Goal: Transaction & Acquisition: Purchase product/service

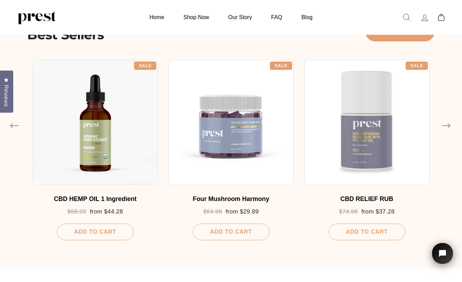
scroll to position [383, 0]
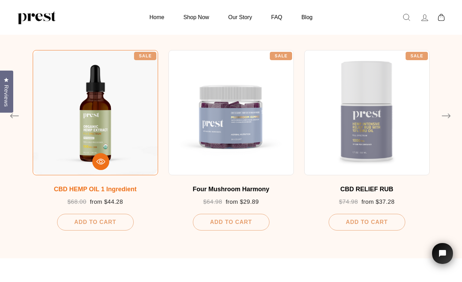
click at [106, 188] on div "CBD HEMP OIL 1 Ingredient" at bounding box center [95, 190] width 111 height 8
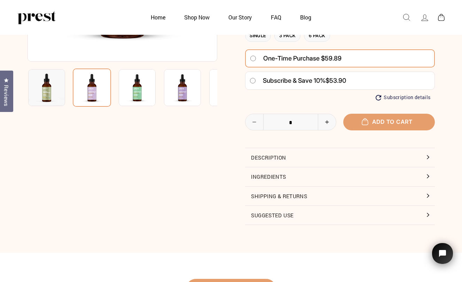
scroll to position [174, 0]
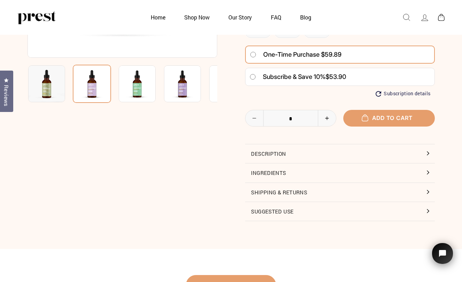
click at [427, 172] on button "Ingredients" at bounding box center [340, 173] width 190 height 19
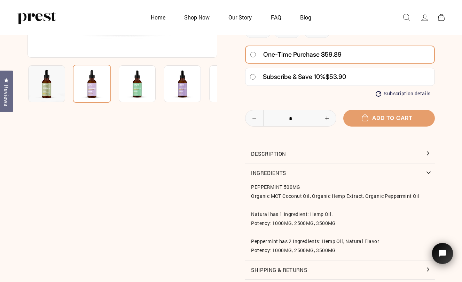
scroll to position [35, 0]
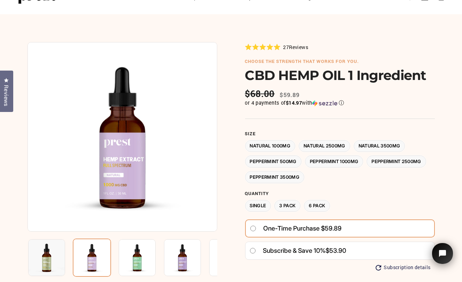
click at [45, 261] on img at bounding box center [46, 257] width 37 height 37
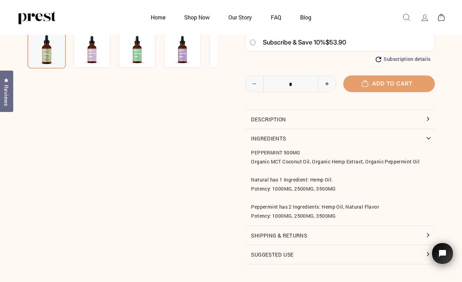
scroll to position [209, 0]
click at [427, 252] on html at bounding box center [441, 257] width 39 height 49
click at [257, 251] on button "Suggested Use" at bounding box center [340, 254] width 190 height 19
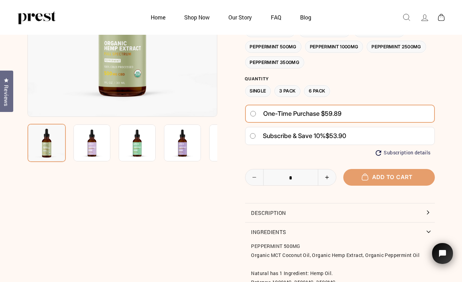
scroll to position [104, 0]
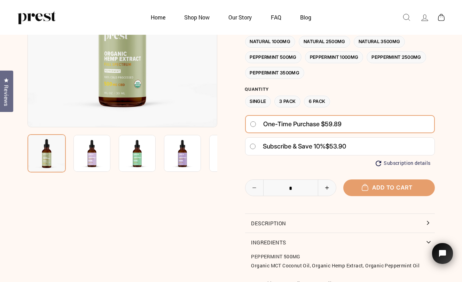
click at [143, 156] on img at bounding box center [137, 153] width 37 height 37
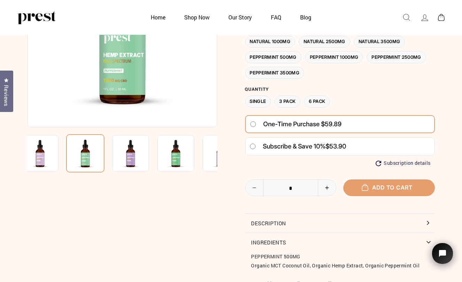
click at [181, 164] on img at bounding box center [175, 153] width 37 height 37
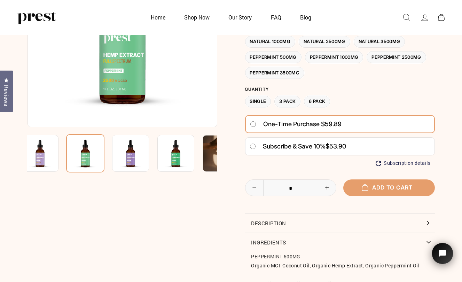
click at [178, 159] on img at bounding box center [175, 153] width 37 height 37
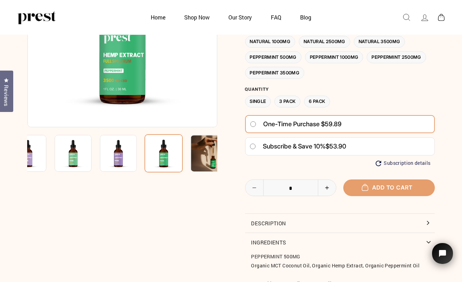
click at [119, 160] on img at bounding box center [118, 153] width 37 height 37
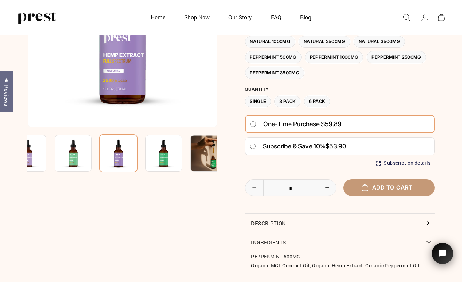
click at [390, 188] on span "Add to cart" at bounding box center [388, 187] width 47 height 7
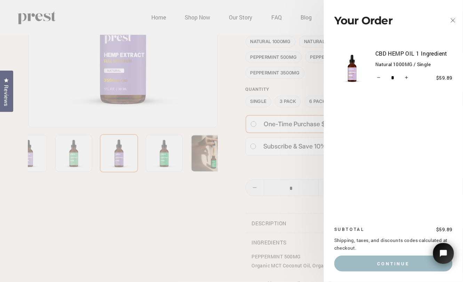
click at [452, 21] on icon "button" at bounding box center [453, 21] width 10 height 10
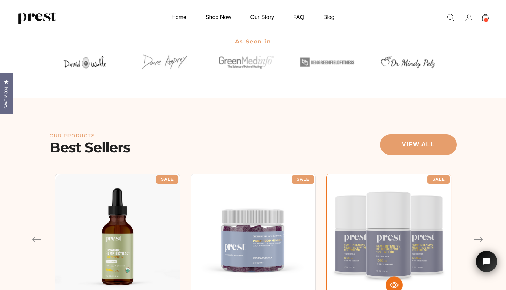
scroll to position [348, 0]
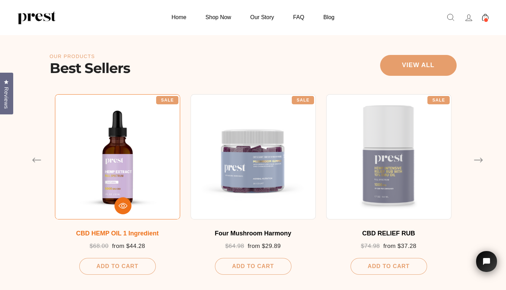
click at [118, 173] on div at bounding box center [117, 156] width 125 height 125
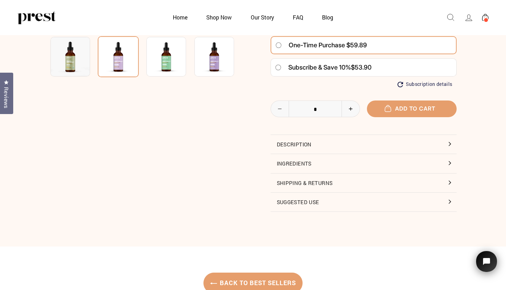
scroll to position [244, 0]
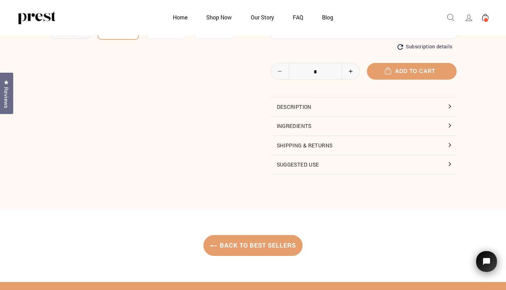
click at [293, 125] on button "Ingredients" at bounding box center [364, 126] width 186 height 19
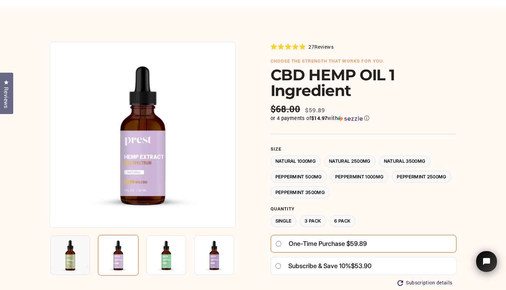
scroll to position [35, 0]
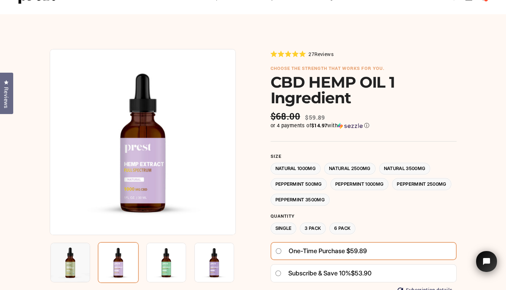
click at [169, 268] on img at bounding box center [167, 263] width 40 height 40
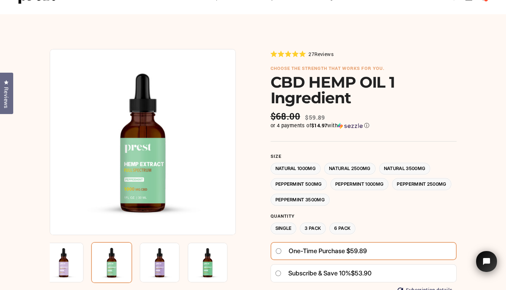
click at [113, 263] on img at bounding box center [111, 262] width 41 height 41
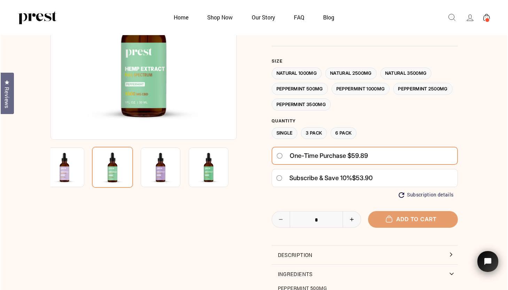
scroll to position [104, 0]
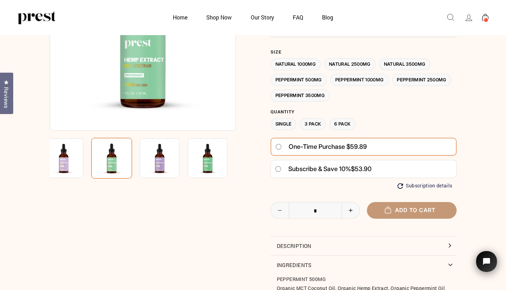
click at [407, 209] on button "Add to cart" at bounding box center [412, 210] width 90 height 16
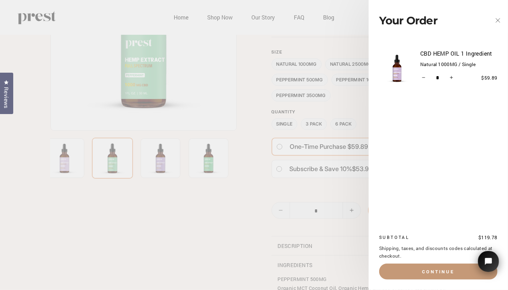
click at [433, 268] on button "Continue" at bounding box center [438, 272] width 118 height 16
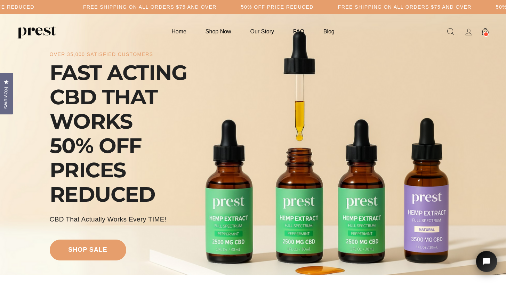
click at [434, 198] on div "over 35,000 satisfied customers FAST ACTING CBD THAT WORKS 50% OFF PRICES REDUC…" at bounding box center [253, 155] width 407 height 212
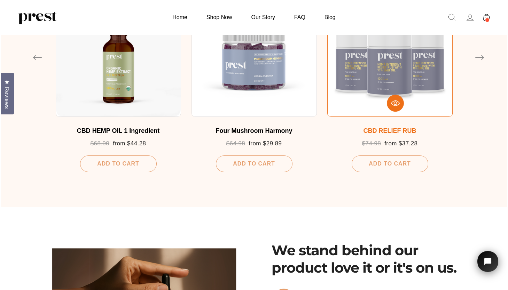
scroll to position [452, 0]
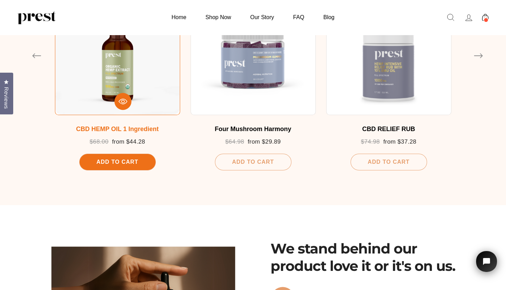
click at [127, 163] on span "Add To Cart" at bounding box center [117, 162] width 42 height 6
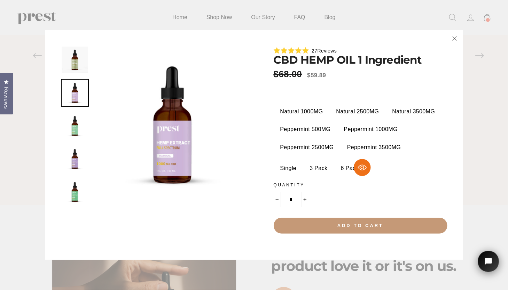
click at [354, 224] on span "Add to cart" at bounding box center [360, 225] width 46 height 5
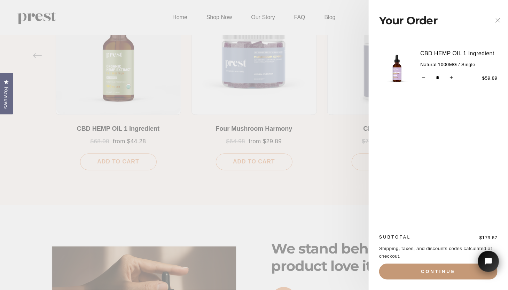
click at [441, 273] on button "Continue" at bounding box center [438, 272] width 118 height 16
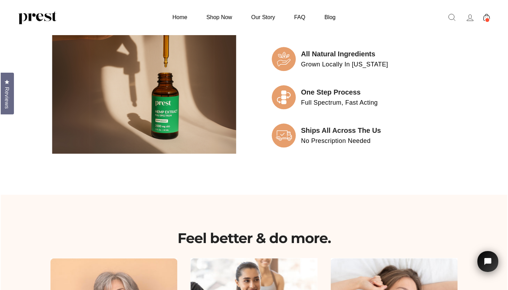
scroll to position [383, 0]
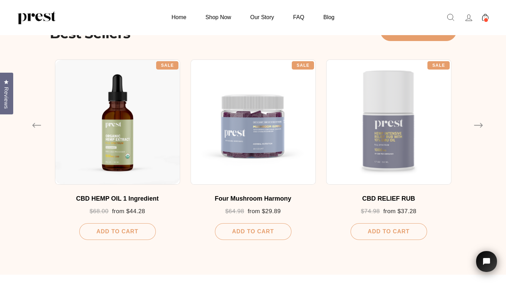
click at [487, 19] on span at bounding box center [486, 19] width 5 height 5
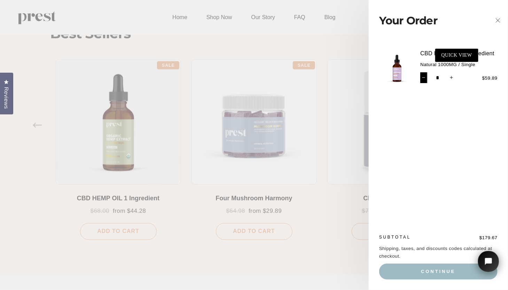
click at [424, 77] on icon "Reduce item quantity by one" at bounding box center [423, 77] width 3 height 3
type input "*"
click at [424, 77] on icon "Reduce item quantity by one" at bounding box center [423, 77] width 3 height 3
type input "*"
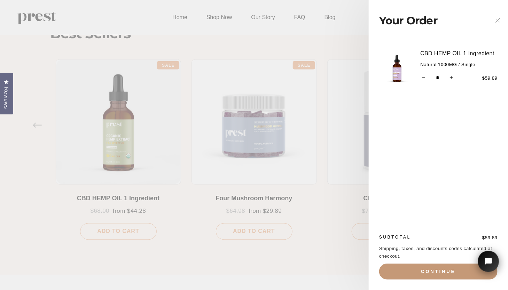
click at [441, 271] on button "Continue" at bounding box center [438, 272] width 118 height 16
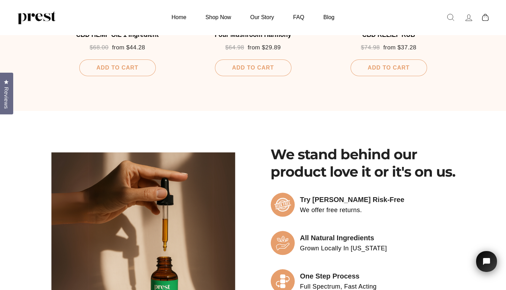
scroll to position [626, 0]
